Goal: Task Accomplishment & Management: Manage account settings

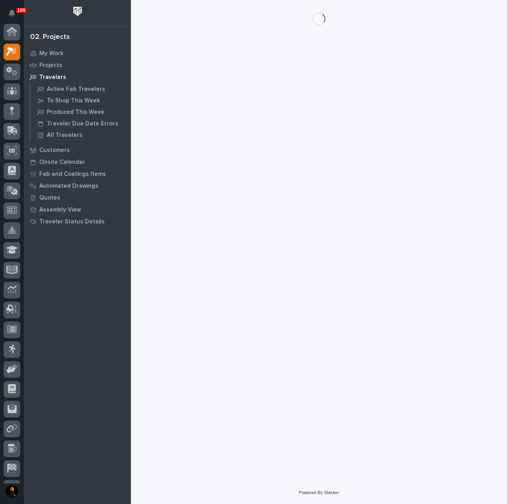
scroll to position [20, 0]
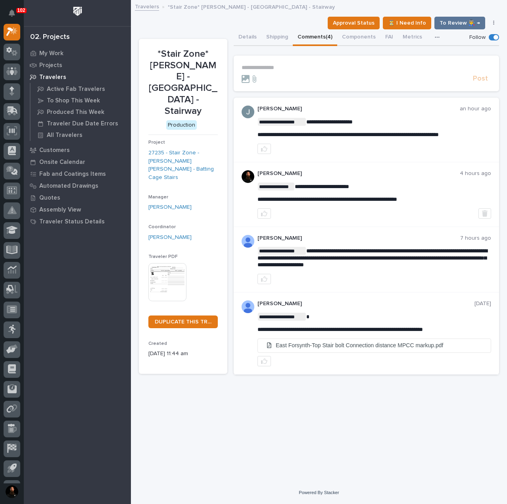
click at [385, 85] on section "**********" at bounding box center [366, 74] width 265 height 36
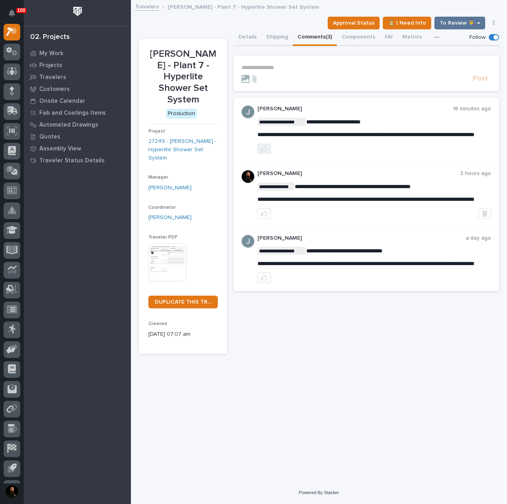
click at [265, 152] on icon "button" at bounding box center [264, 149] width 6 height 6
click at [188, 137] on link "27249 - [PERSON_NAME] - Hyperlite Shower Set System" at bounding box center [182, 149] width 69 height 25
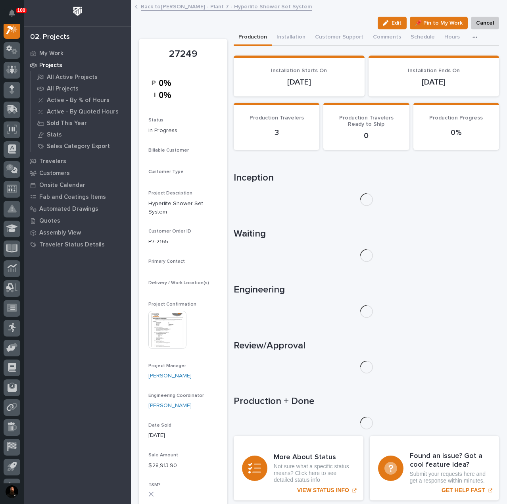
scroll to position [20, 0]
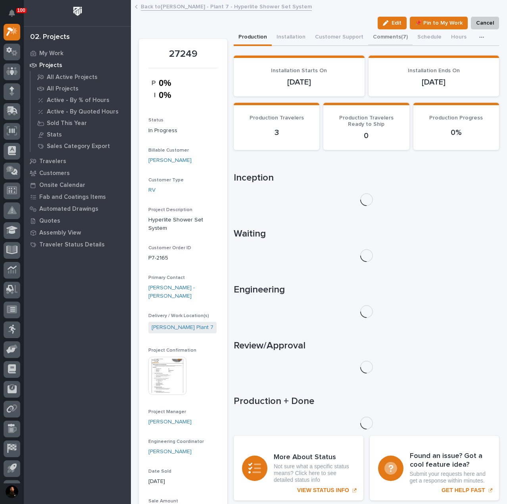
click at [383, 35] on div "Production Installation Customer Support Comments (7) Schedule Hours CompanyCam" at bounding box center [366, 37] width 265 height 17
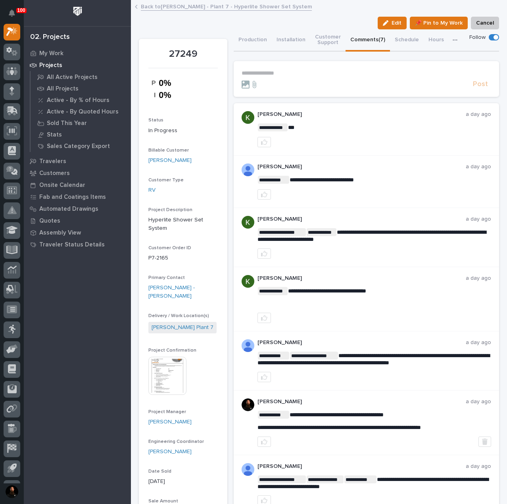
click at [317, 66] on section "**********" at bounding box center [366, 79] width 265 height 36
click at [310, 71] on p "**********" at bounding box center [365, 73] width 249 height 7
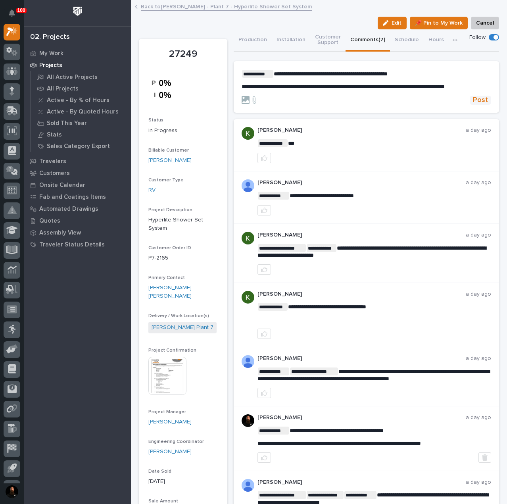
click at [475, 105] on span "Post" at bounding box center [480, 100] width 15 height 9
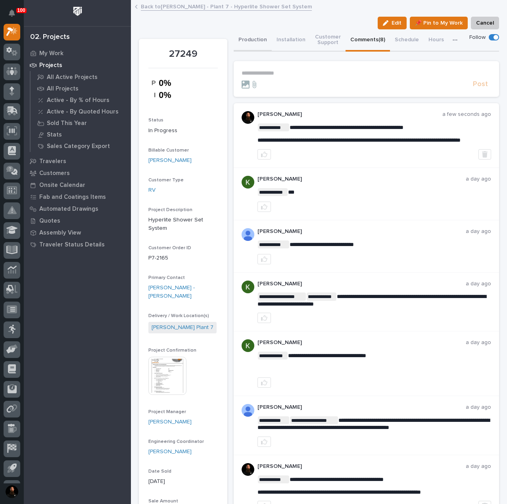
click at [261, 41] on button "Production" at bounding box center [253, 40] width 38 height 22
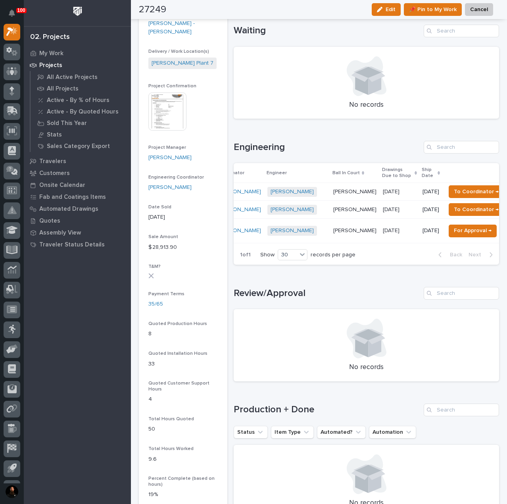
scroll to position [0, 123]
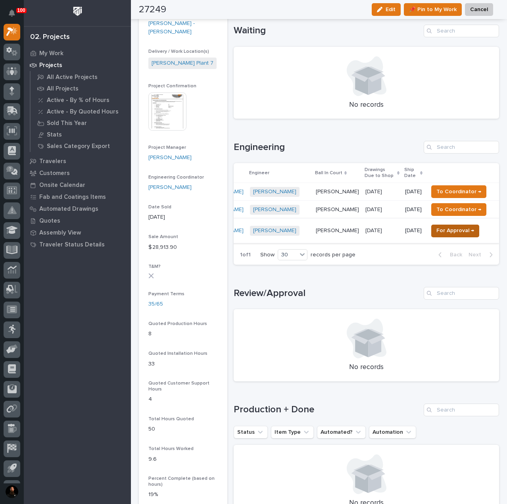
click at [446, 229] on span "For Approval →" at bounding box center [455, 231] width 38 height 10
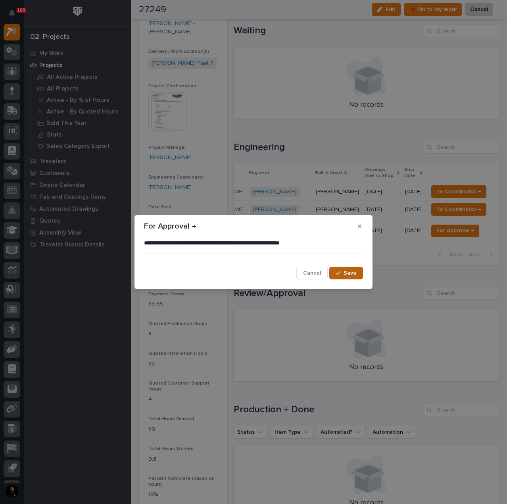
click at [349, 269] on button "Save" at bounding box center [346, 272] width 34 height 13
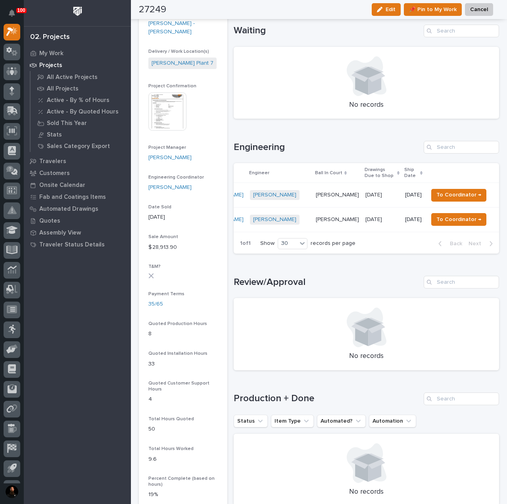
scroll to position [0, 116]
click at [454, 192] on span "To Coordinator →" at bounding box center [458, 195] width 45 height 10
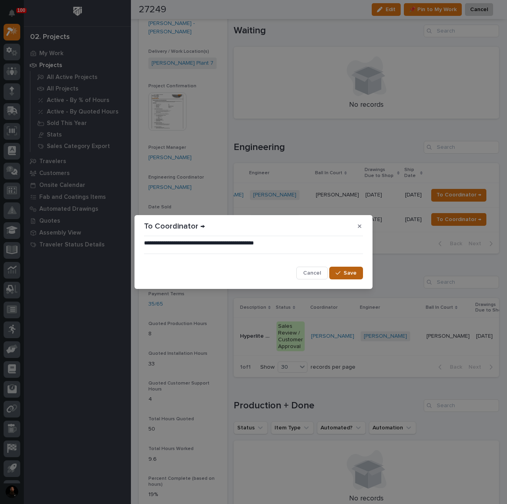
click at [343, 273] on div "button" at bounding box center [339, 273] width 8 height 6
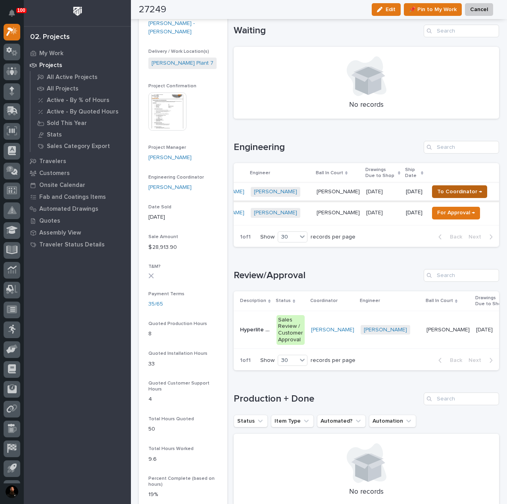
click at [452, 193] on span "To Coordinator →" at bounding box center [459, 192] width 45 height 10
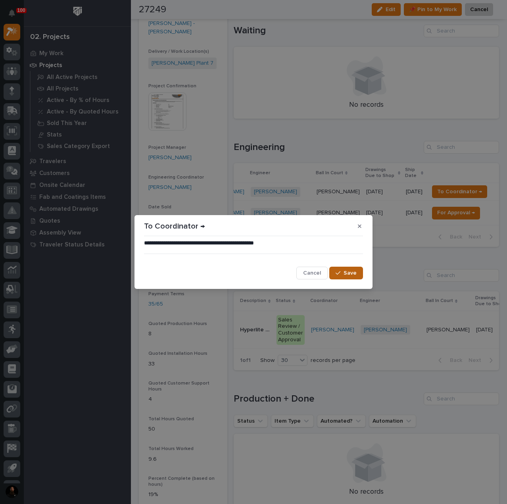
click at [354, 270] on span "Save" at bounding box center [349, 272] width 13 height 7
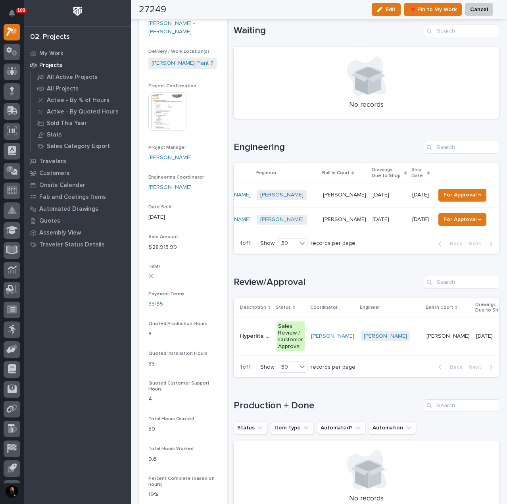
click at [461, 211] on td "For Approval →" at bounding box center [465, 219] width 67 height 25
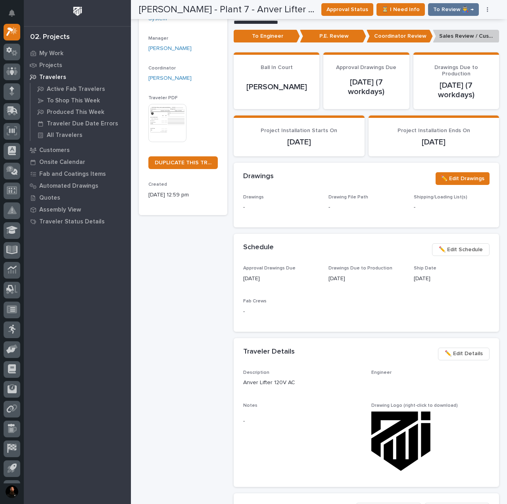
scroll to position [132, 0]
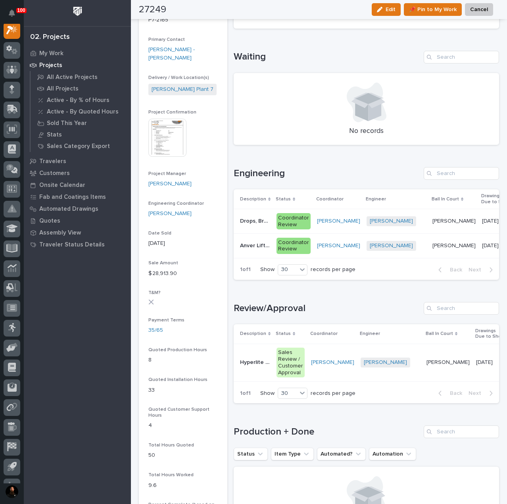
scroll to position [0, 118]
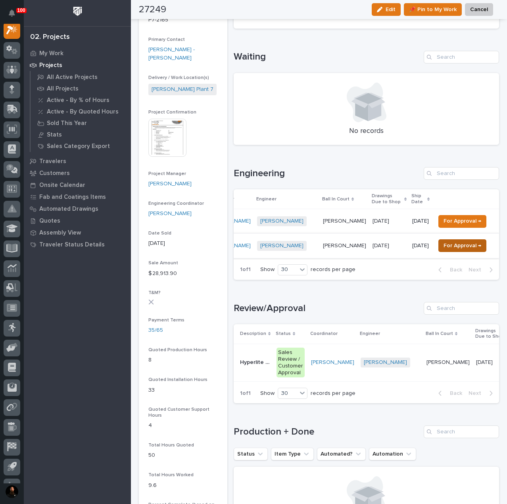
click at [452, 247] on span "For Approval →" at bounding box center [462, 246] width 38 height 10
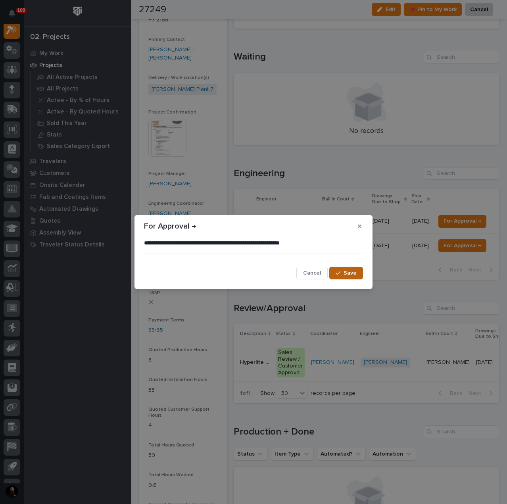
click at [356, 271] on button "Save" at bounding box center [346, 272] width 34 height 13
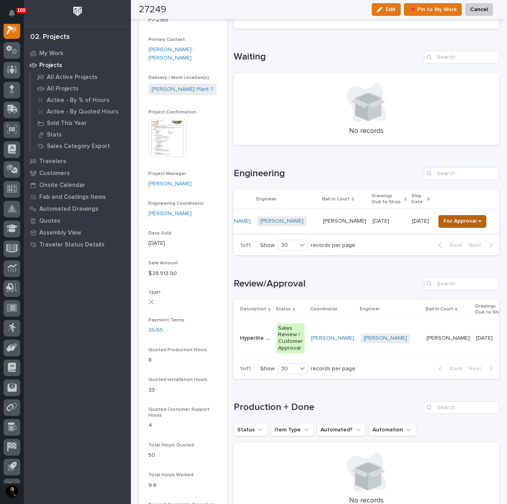
click at [460, 219] on span "For Approval →" at bounding box center [462, 221] width 38 height 10
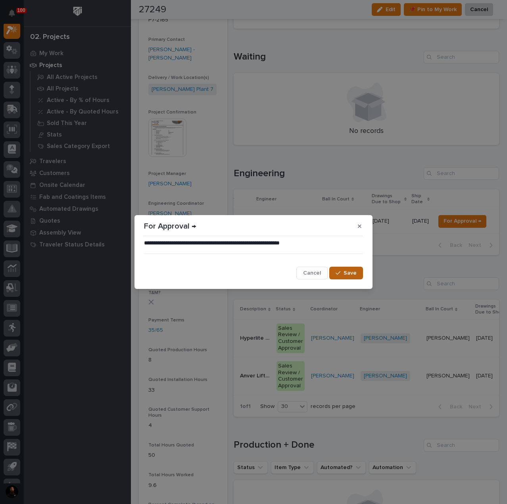
click at [355, 272] on span "Save" at bounding box center [349, 272] width 13 height 7
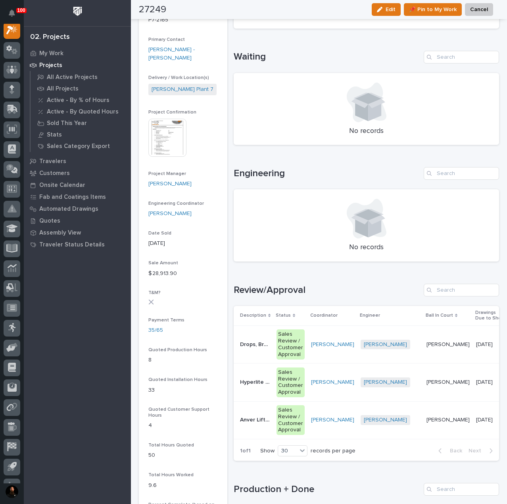
scroll to position [0, 0]
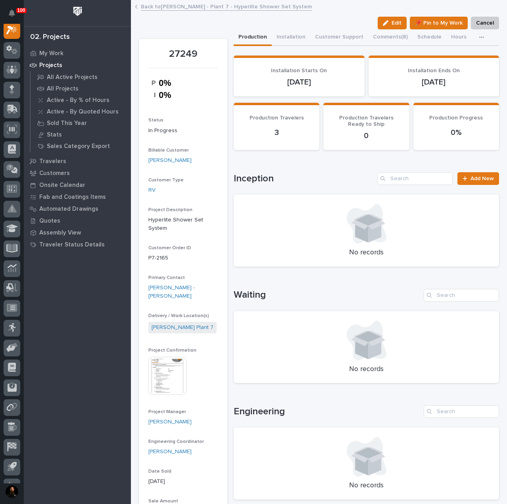
click at [259, 288] on div "Loading... Saving… Waiting No records" at bounding box center [366, 331] width 265 height 117
click at [259, 282] on div "Loading... Saving… Waiting No records" at bounding box center [366, 331] width 265 height 117
